Goal: Task Accomplishment & Management: Use online tool/utility

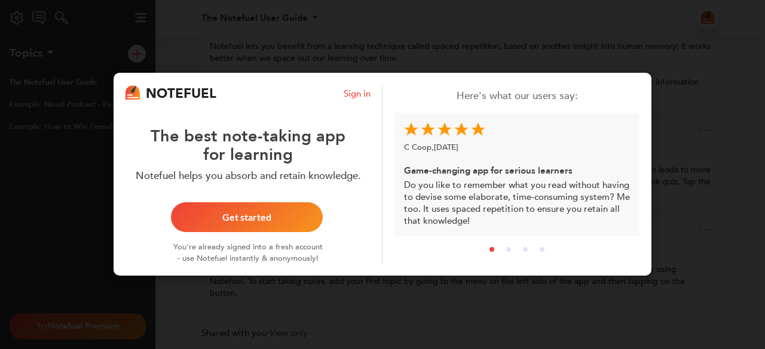
click at [232, 223] on button "Get started" at bounding box center [247, 218] width 152 height 30
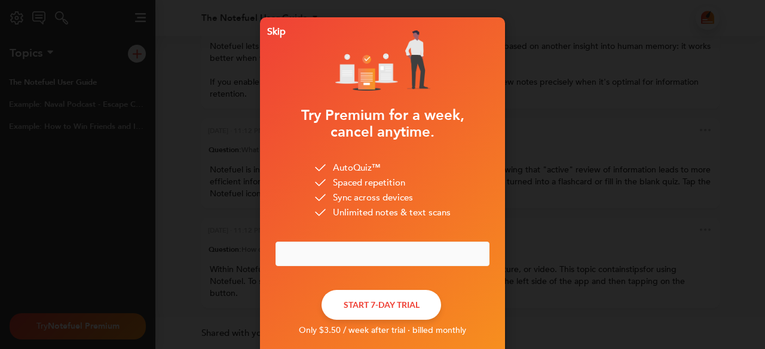
click at [272, 30] on div "Skip" at bounding box center [273, 31] width 23 height 8
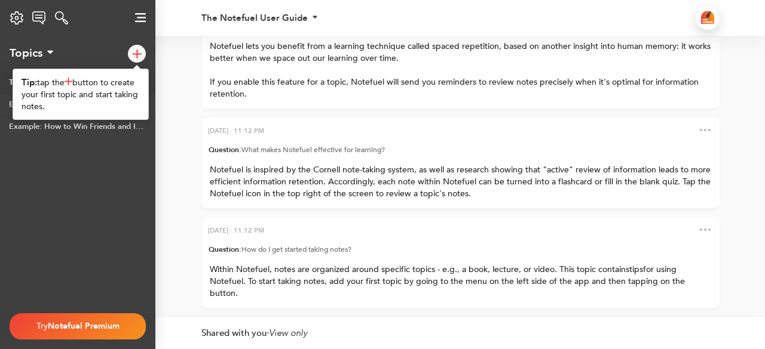
click at [139, 48] on div at bounding box center [137, 54] width 18 height 18
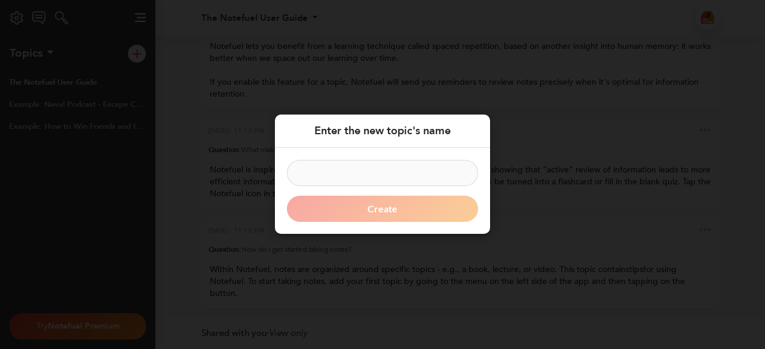
click at [418, 173] on input at bounding box center [382, 174] width 191 height 26
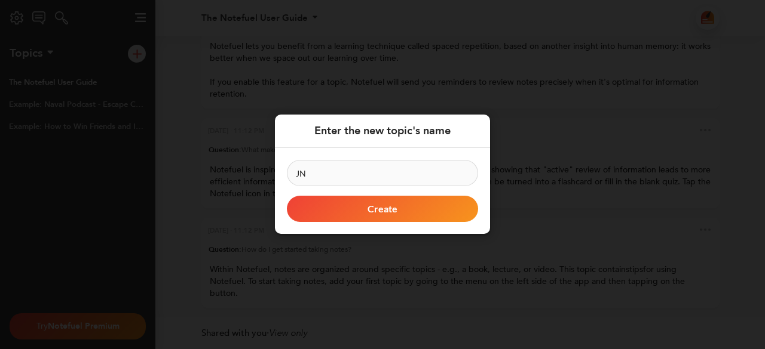
type input "JN"
click at [401, 201] on button "Create" at bounding box center [382, 210] width 191 height 26
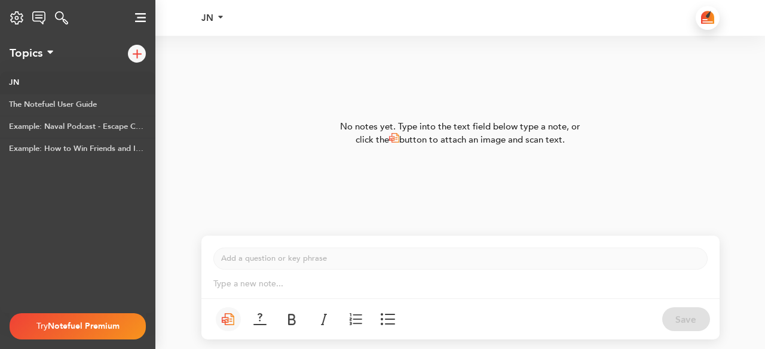
click at [341, 289] on p "Type a new note... ﻿" at bounding box center [460, 284] width 494 height 12
